Goal: Task Accomplishment & Management: Manage account settings

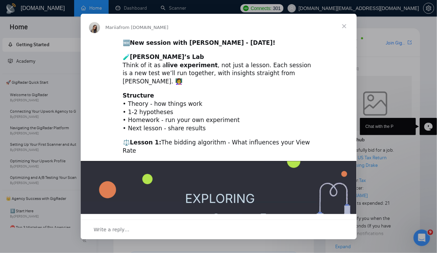
click at [345, 28] on span "Close" at bounding box center [344, 26] width 25 height 25
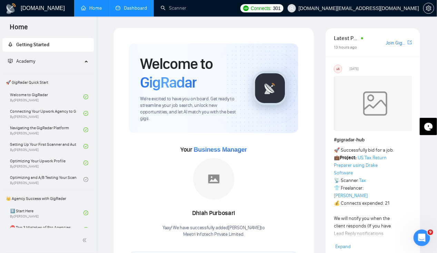
click at [132, 6] on link "Dashboard" at bounding box center [131, 8] width 31 height 6
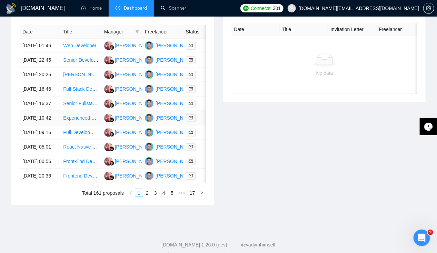
click at [44, 126] on td "[DATE] 10:42" at bounding box center [40, 118] width 41 height 14
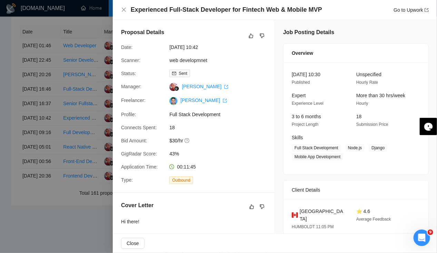
click at [36, 125] on div at bounding box center [218, 126] width 437 height 253
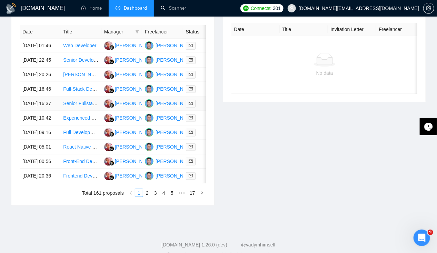
click at [34, 111] on td "[DATE] 16:37" at bounding box center [40, 104] width 41 height 14
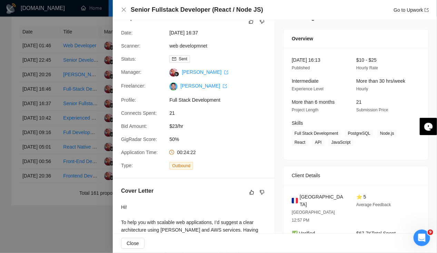
scroll to position [12, 0]
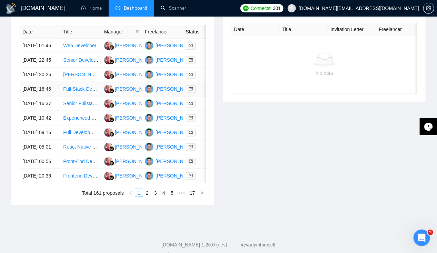
click at [36, 97] on td "[DATE] 16:46" at bounding box center [40, 89] width 41 height 14
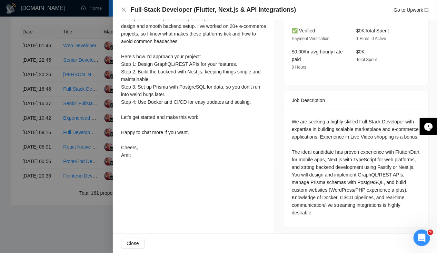
scroll to position [0, 0]
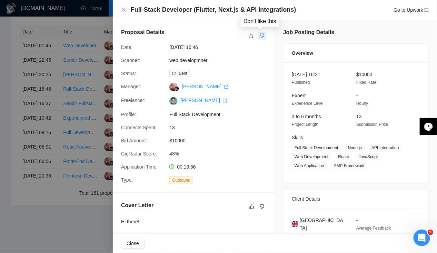
click at [260, 37] on icon "dislike" at bounding box center [262, 36] width 4 height 4
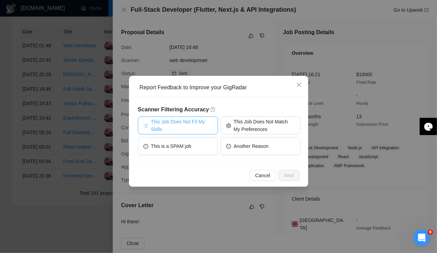
click at [186, 126] on span "This Job Does Not Fit My Skills" at bounding box center [181, 125] width 61 height 15
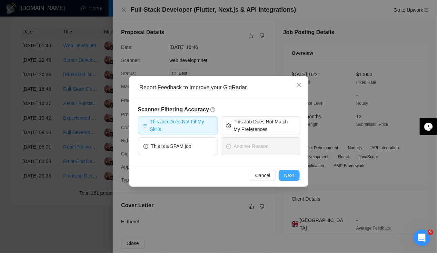
click at [291, 179] on button "Next" at bounding box center [289, 175] width 21 height 11
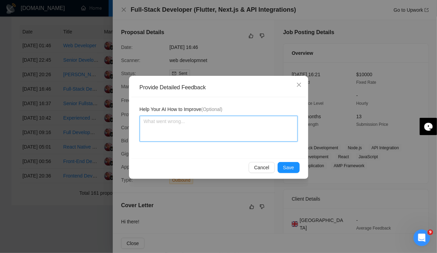
click at [169, 130] on textarea at bounding box center [219, 129] width 158 height 26
type textarea "T"
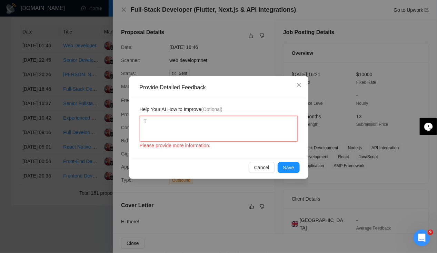
type textarea "Th"
type textarea "This"
type textarea "This i"
type textarea "This is"
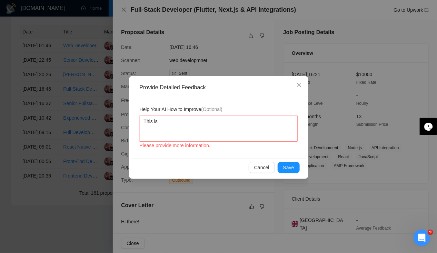
type textarea "This is a"
type textarea "This is as"
type textarea "This is ask"
type textarea "This is aski"
type textarea "This is askin"
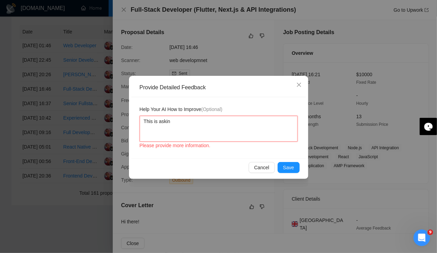
type textarea "This is asking"
type textarea "This is asking f"
type textarea "This is asking fo"
type textarea "This is asking for"
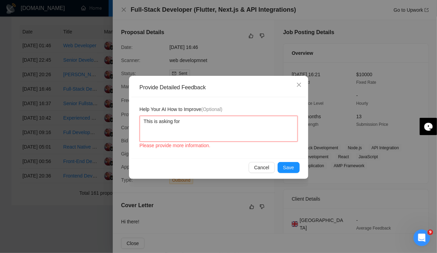
type textarea "This is asking for"
type textarea "This is asking for F"
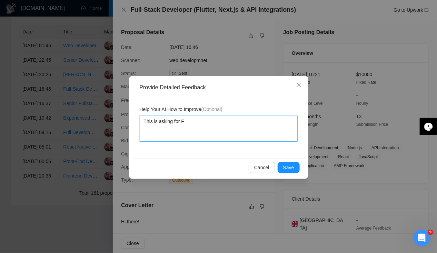
type textarea "This is asking for Fl"
type textarea "This is asking for Flu"
type textarea "This is asking for Flut"
type textarea "This is asking for Flutt"
type textarea "This is asking for Flutte"
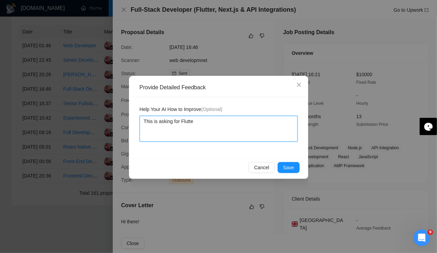
type textarea "This is asking for Flutter"
type textarea "This is asking for Flutter e"
type textarea "This is asking for Flutter ex"
type textarea "This is asking for Flutter exp"
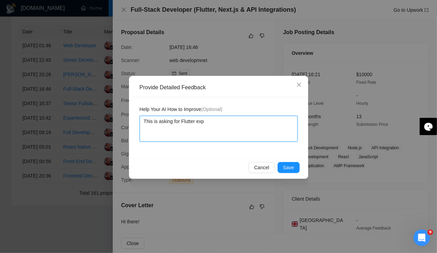
type textarea "This is asking for Flutter expe"
type textarea "This is asking for Flutter exper"
type textarea "This is asking for Flutter experi"
type textarea "This is asking for Flutter experie"
type textarea "This is asking for Flutter experien"
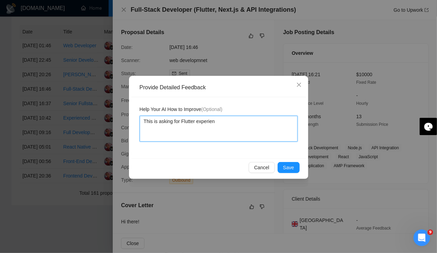
type textarea "This is asking for Flutter experienc"
type textarea "This is asking for Flutter experience"
type textarea "This is asking for Flutter experience wh"
type textarea "This is asking for Flutter experience whi"
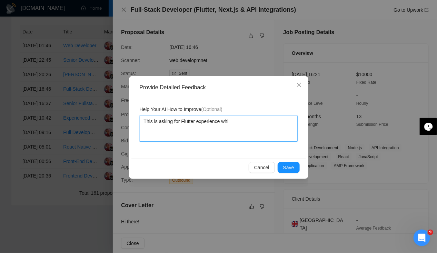
type textarea "This is asking for Flutter experience whic"
type textarea "This is asking for Flutter experience which"
type textarea "This is asking for Flutter experience which i"
type textarea "This is asking for Flutter experience which is"
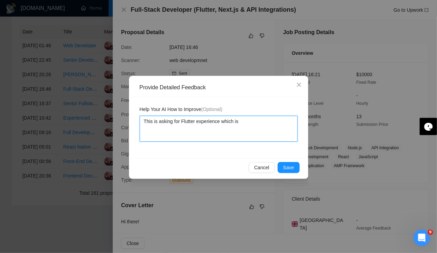
type textarea "This is asking for Flutter experience which is"
type textarea "This is asking for Flutter experience which is n"
type textarea "This is asking for Flutter experience which is no"
type textarea "This is asking for Flutter experience which is not"
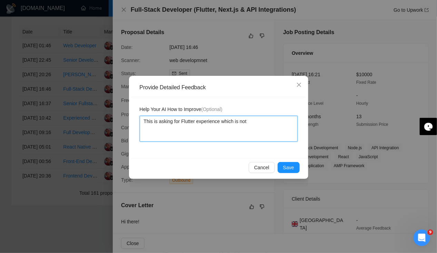
type textarea "This is asking for Flutter experience which is not i"
type textarea "This is asking for Flutter experience which is not in"
type textarea "This is asking for Flutter experience which is not in m"
type textarea "This is asking for Flutter experience which is not in my"
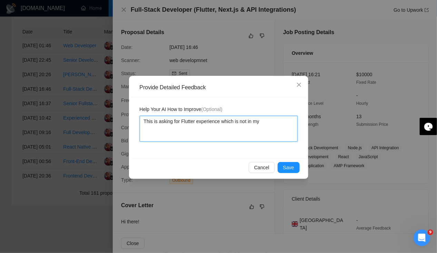
type textarea "This is asking for Flutter experience which is not in my"
type textarea "This is asking for Flutter experience which is not in my s"
type textarea "This is asking for Flutter experience which is not in my sk"
type textarea "This is asking for Flutter experience which is not in my ski"
type textarea "This is asking for Flutter experience which is not in my skil"
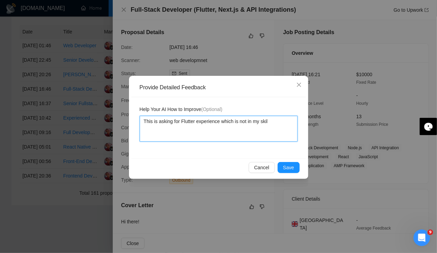
type textarea "This is asking for Flutter experience which is not in my skill"
type textarea "This is asking for Flutter experience which is not in my skills"
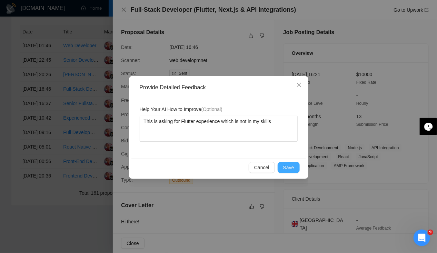
click at [292, 167] on span "Save" at bounding box center [288, 168] width 11 height 8
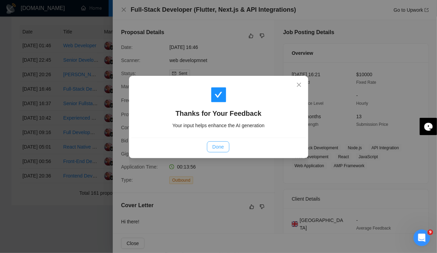
click at [220, 148] on span "Done" at bounding box center [217, 147] width 11 height 8
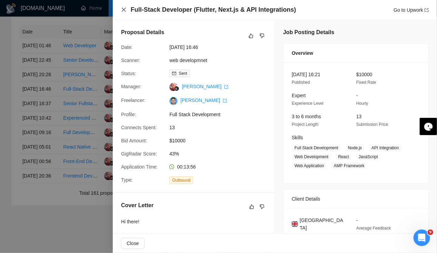
click at [123, 11] on icon "close" at bounding box center [124, 10] width 4 height 4
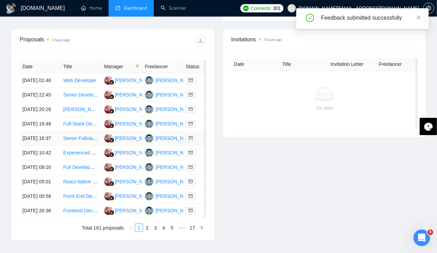
scroll to position [235, 0]
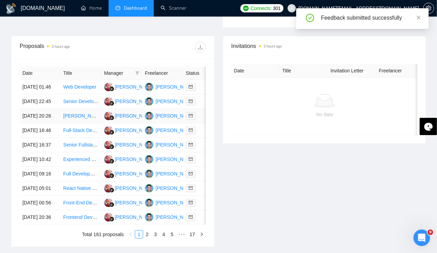
click at [46, 122] on td "[DATE] 20:26" at bounding box center [40, 116] width 41 height 14
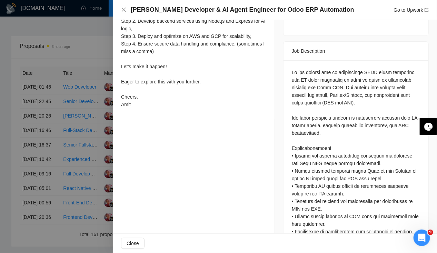
scroll to position [0, 0]
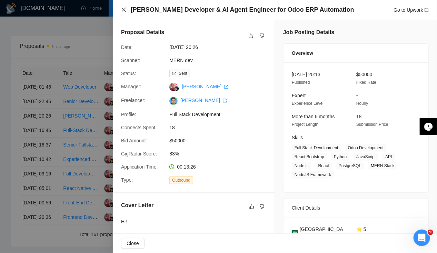
click at [125, 12] on icon "close" at bounding box center [124, 10] width 6 height 6
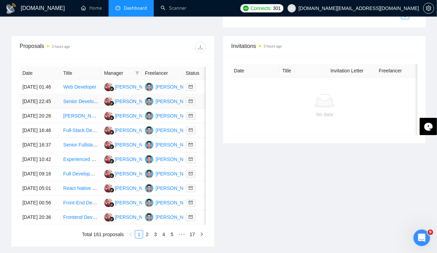
click at [34, 101] on td "[DATE] 22:45" at bounding box center [40, 102] width 41 height 14
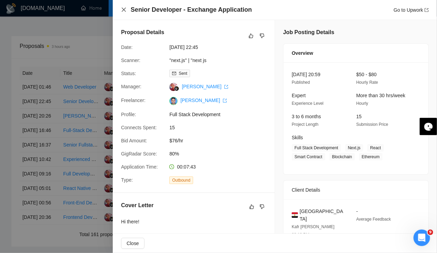
click at [124, 9] on icon "close" at bounding box center [124, 10] width 4 height 4
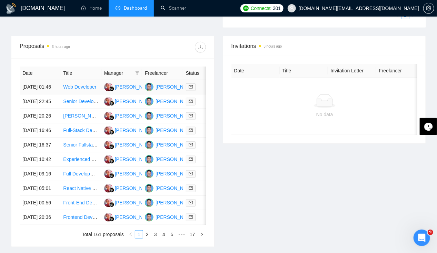
click at [38, 80] on td "[DATE] 01:46" at bounding box center [40, 87] width 41 height 14
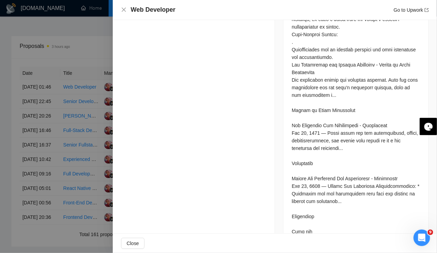
scroll to position [722, 0]
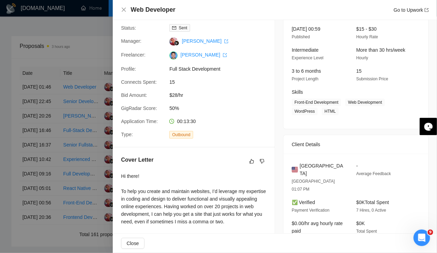
scroll to position [0, 0]
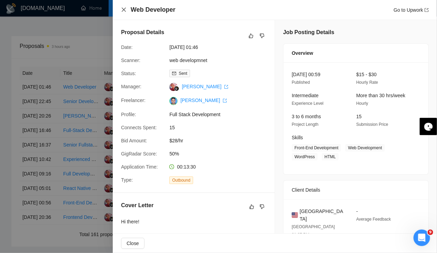
click at [123, 11] on icon "close" at bounding box center [124, 10] width 4 height 4
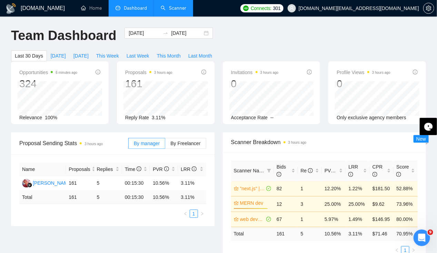
click at [178, 8] on link "Scanner" at bounding box center [174, 8] width 26 height 6
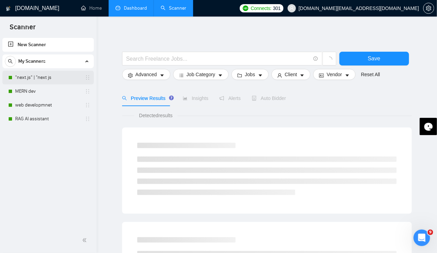
click at [42, 76] on link ""next.js" | "next js" at bounding box center [48, 78] width 66 height 14
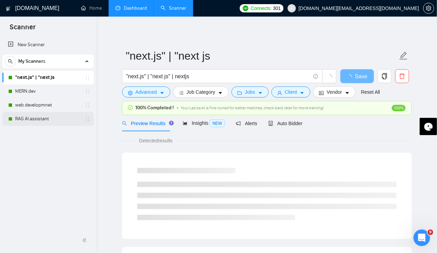
click at [40, 120] on link "RAG AI assistant" at bounding box center [48, 119] width 66 height 14
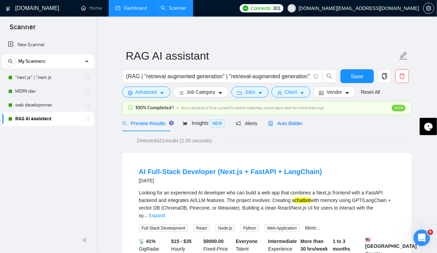
click at [293, 123] on span "Auto Bidder" at bounding box center [285, 124] width 34 height 6
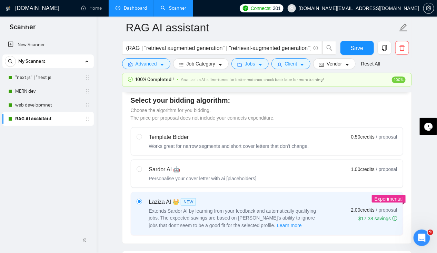
scroll to position [188, 0]
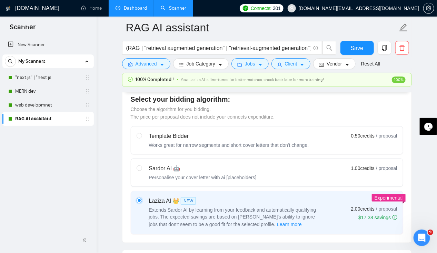
click at [138, 198] on input "radio" at bounding box center [139, 200] width 5 height 5
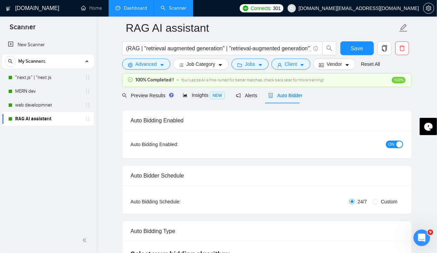
scroll to position [0, 0]
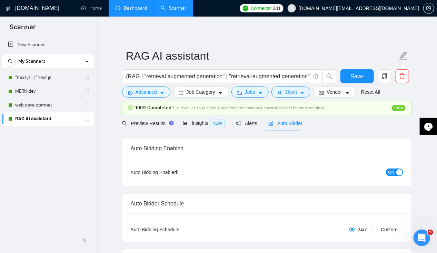
click at [390, 171] on span "ON" at bounding box center [391, 173] width 6 height 8
click at [396, 172] on span "OFF" at bounding box center [397, 173] width 8 height 8
click at [351, 80] on button "Save" at bounding box center [356, 76] width 33 height 14
click at [132, 10] on link "Dashboard" at bounding box center [131, 8] width 31 height 6
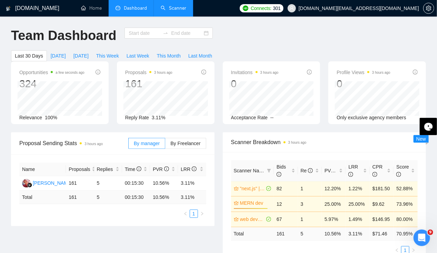
type input "[DATE]"
click at [90, 11] on link "Home" at bounding box center [91, 8] width 21 height 6
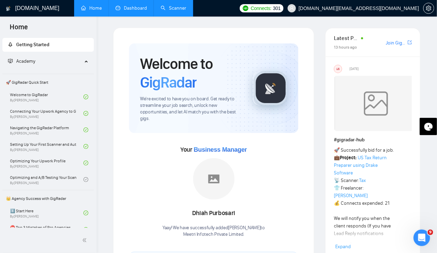
scroll to position [0, 5]
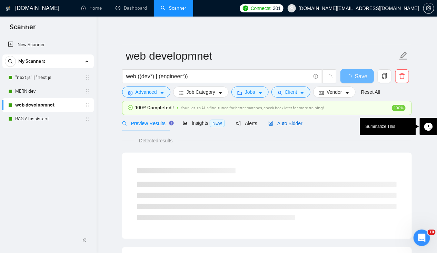
click at [293, 124] on span "Auto Bidder" at bounding box center [285, 124] width 34 height 6
